Goal: Find specific page/section: Locate item on page

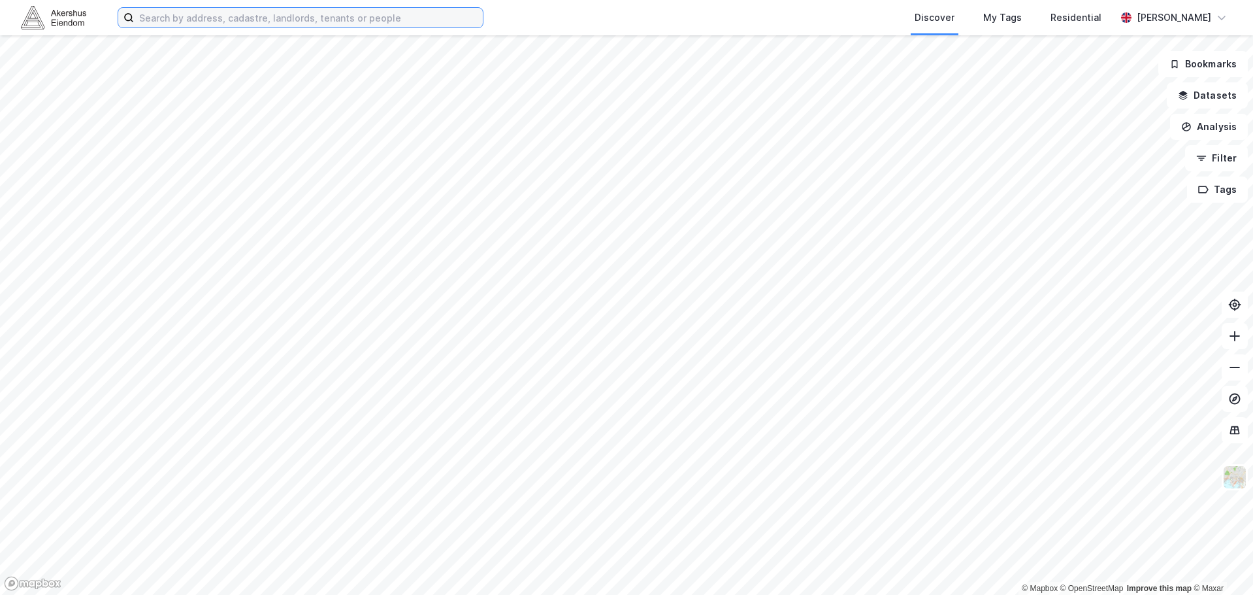
click at [183, 12] on input at bounding box center [308, 18] width 349 height 20
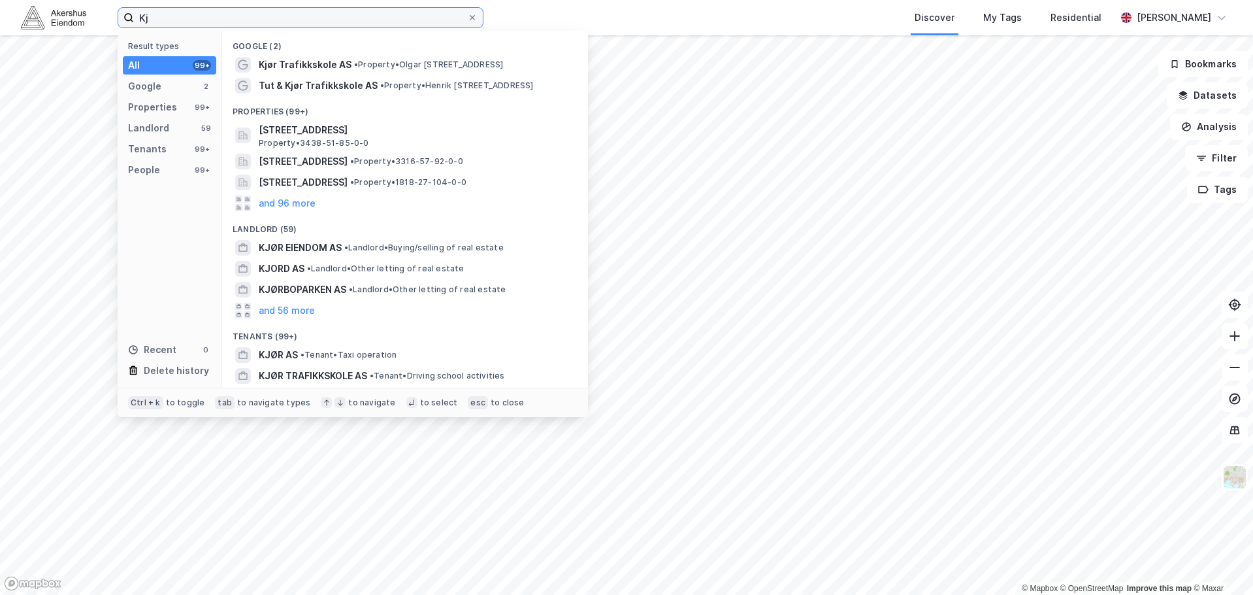
type input "K"
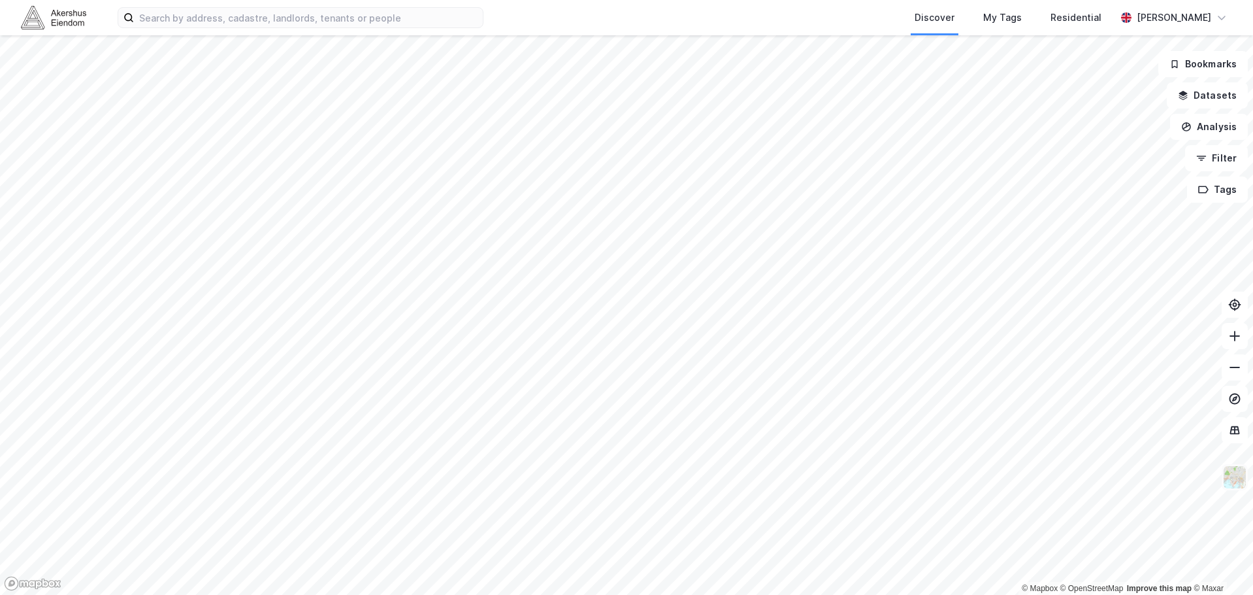
click at [1225, 483] on img at bounding box center [1234, 477] width 25 height 25
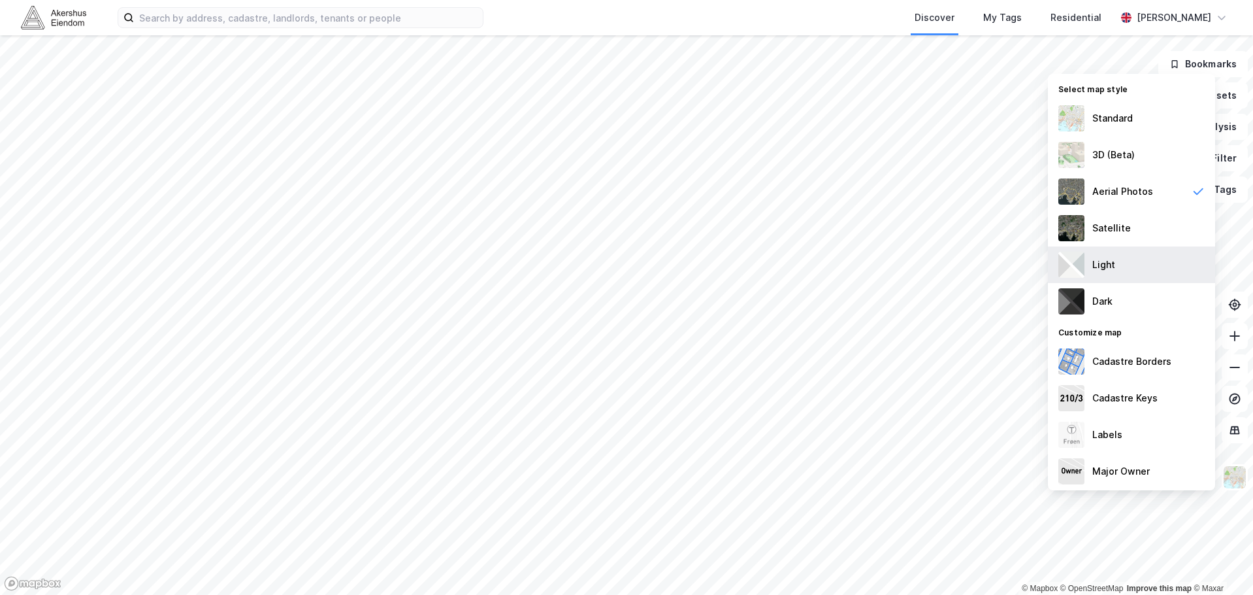
click at [1119, 250] on div "Light" at bounding box center [1131, 264] width 167 height 37
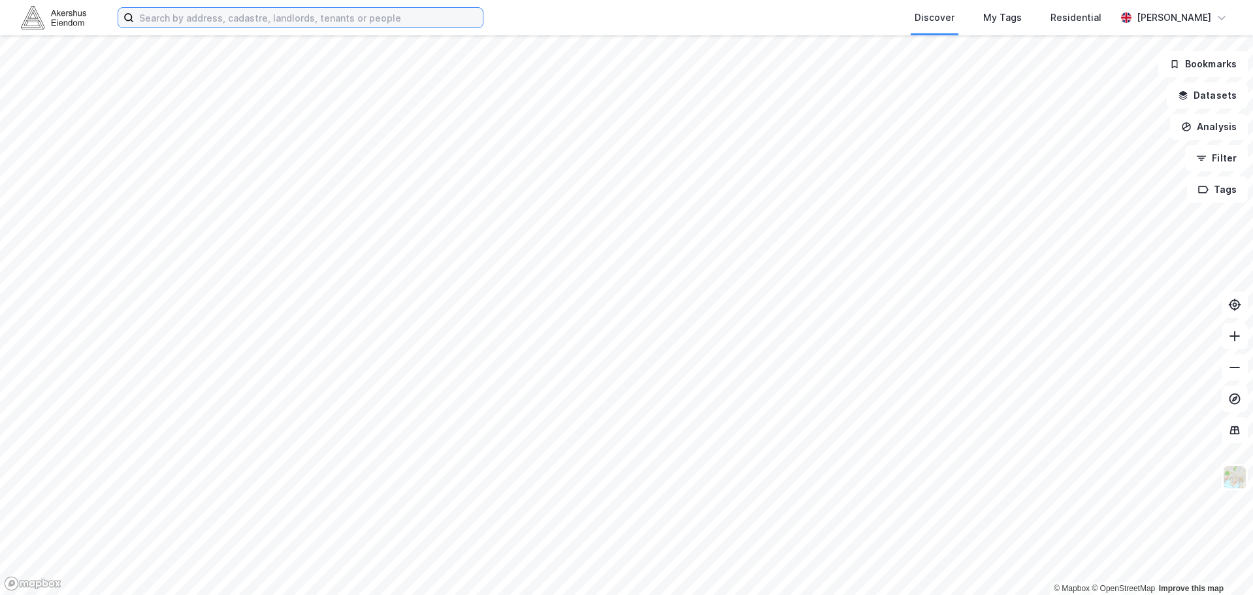
click at [295, 22] on input at bounding box center [308, 18] width 349 height 20
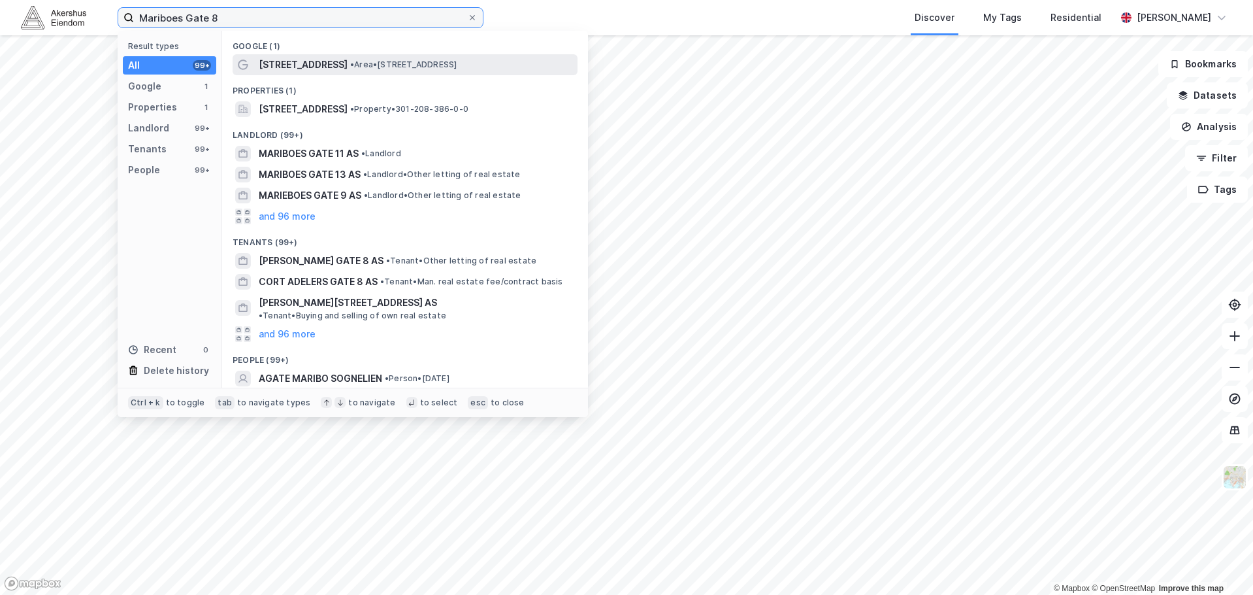
type input "Mariboes Gate 8"
click at [280, 67] on span "[STREET_ADDRESS]" at bounding box center [303, 65] width 89 height 16
click at [281, 8] on input "Mariboes Gate 8" at bounding box center [300, 18] width 333 height 20
click at [284, 69] on span "[STREET_ADDRESS]" at bounding box center [303, 65] width 89 height 16
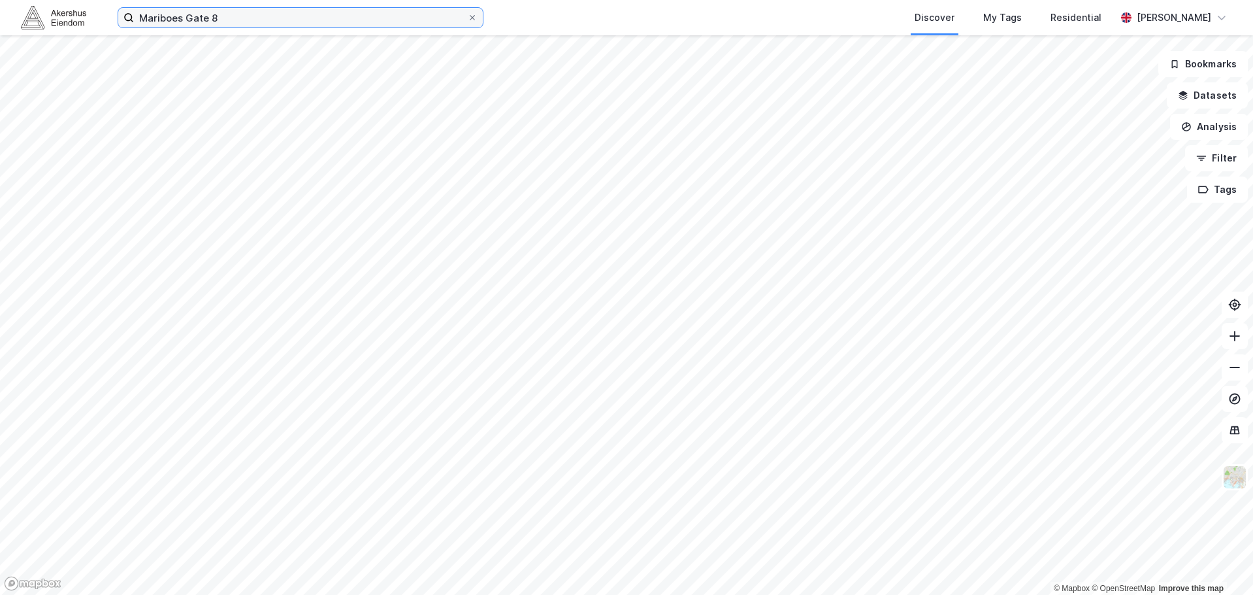
click at [233, 14] on input "Mariboes Gate 8" at bounding box center [300, 18] width 333 height 20
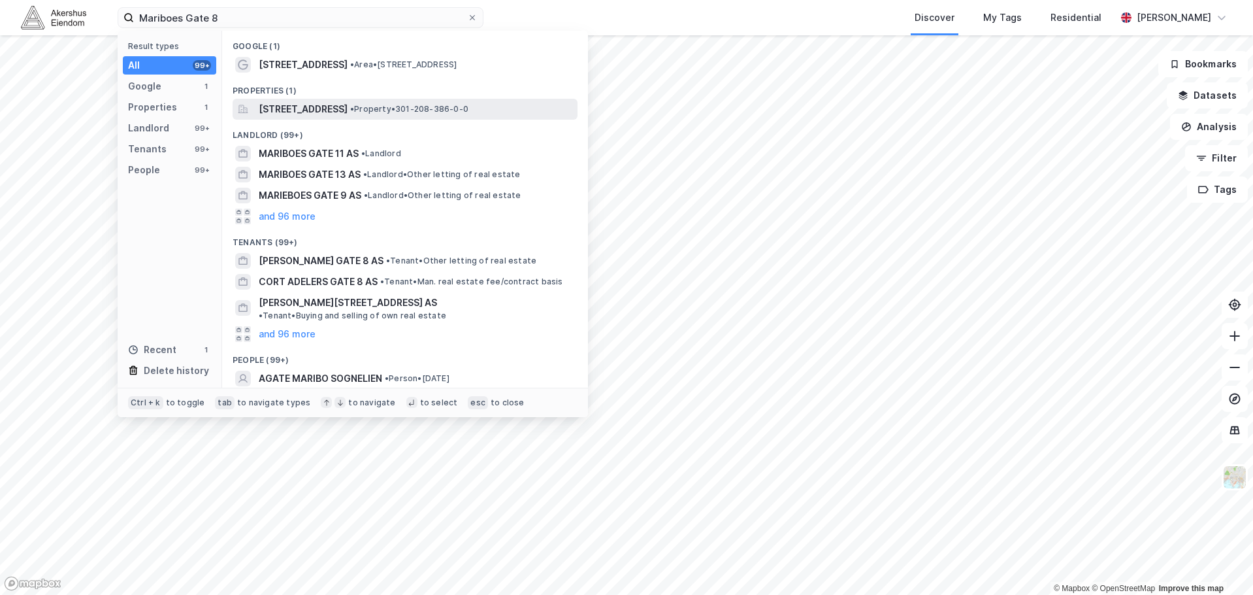
click at [297, 102] on span "[STREET_ADDRESS]" at bounding box center [303, 109] width 89 height 16
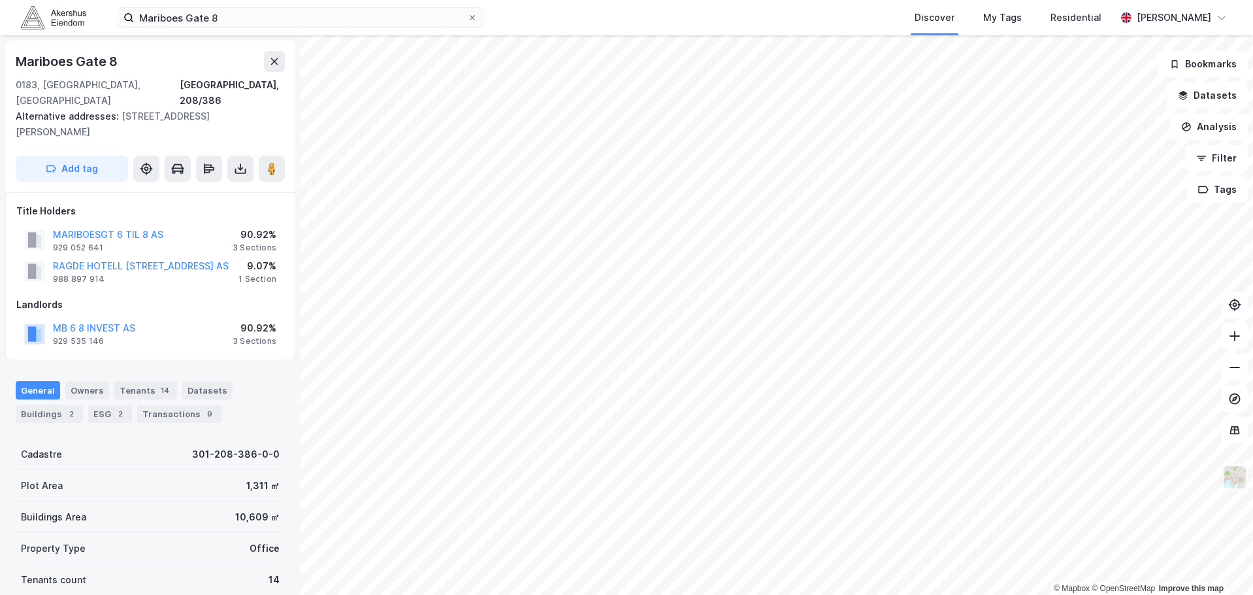
click at [1245, 472] on img at bounding box center [1234, 477] width 25 height 25
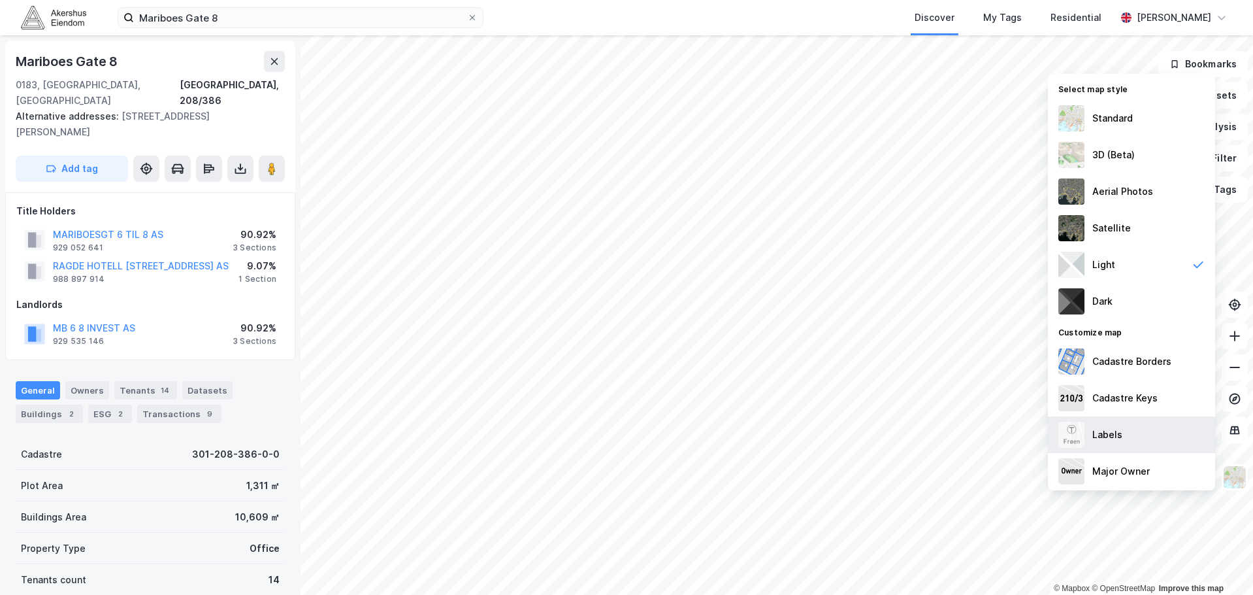
click at [1145, 448] on div "Labels" at bounding box center [1131, 434] width 167 height 37
